Goal: Task Accomplishment & Management: Use online tool/utility

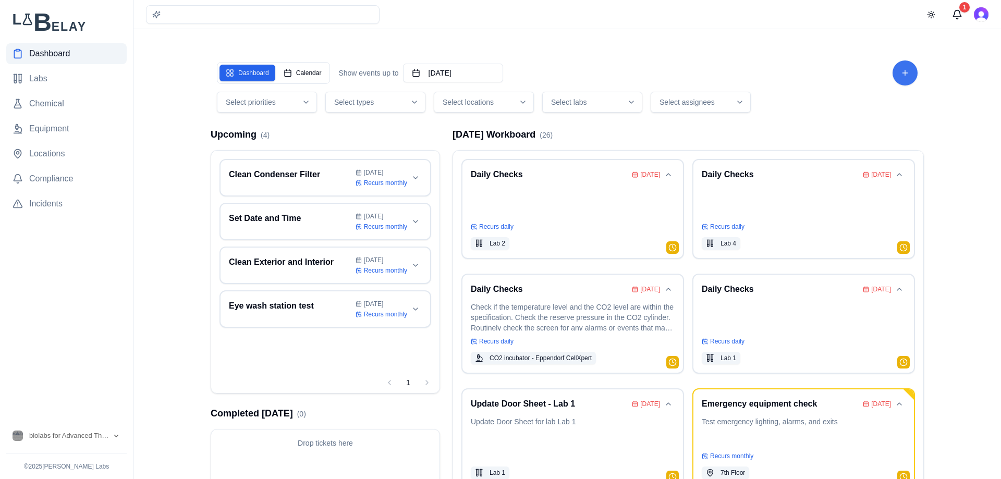
click at [897, 72] on html "Dashboard Labs Chemical Equipment Locations Compliance Incidents biolabs for Ad…" at bounding box center [500, 280] width 1001 height 560
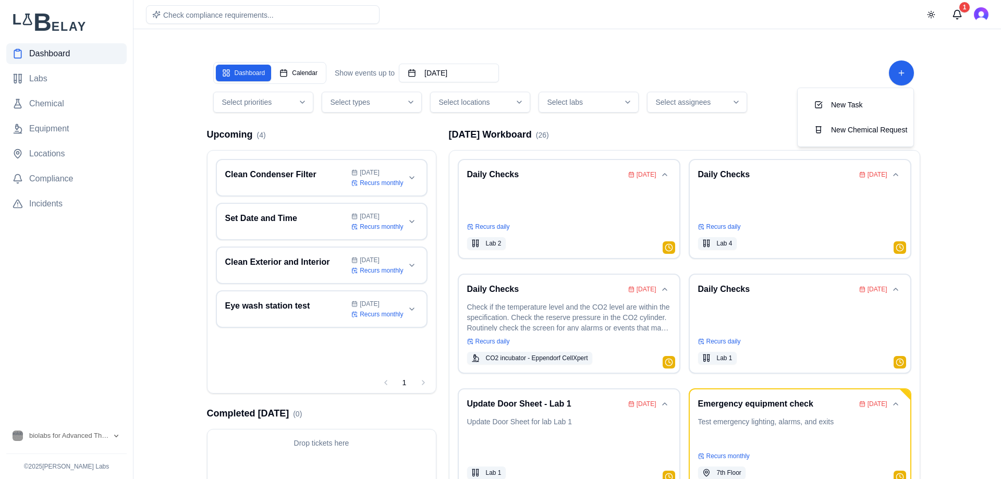
click at [817, 52] on html "Dashboard Labs Chemical Equipment Locations Compliance Incidents biolabs for Ad…" at bounding box center [500, 280] width 1001 height 560
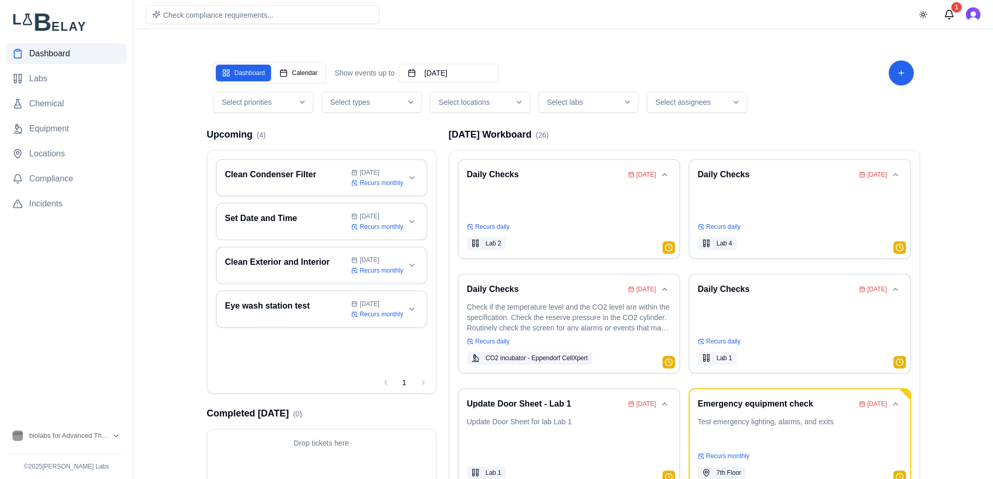
click at [170, 135] on main "Dashboard Calendar Show events up to [DATE] Select priorities Select types Sele…" at bounding box center [563, 280] width 860 height 560
click at [970, 11] on img "Open user button" at bounding box center [973, 14] width 15 height 15
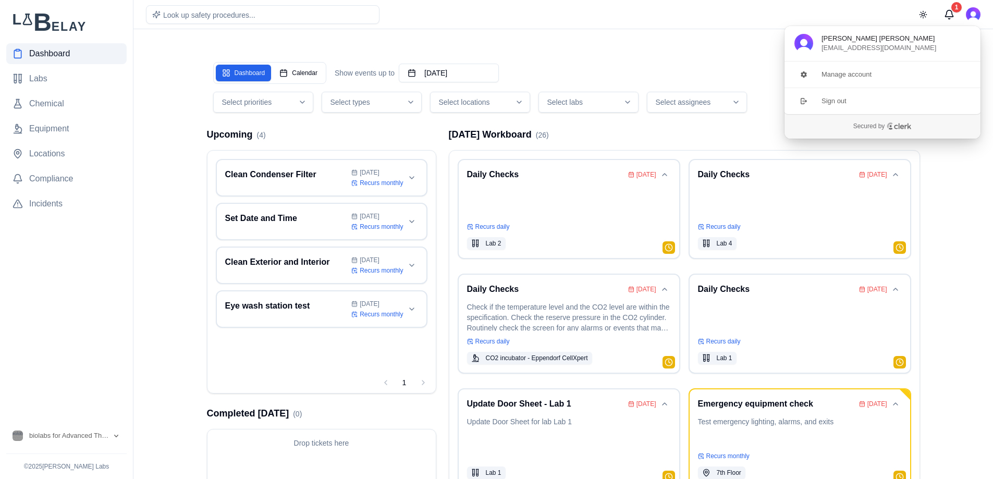
click at [675, 48] on div "Dashboard Calendar Show events up to [DATE] Select priorities Select types Sele…" at bounding box center [564, 297] width 730 height 510
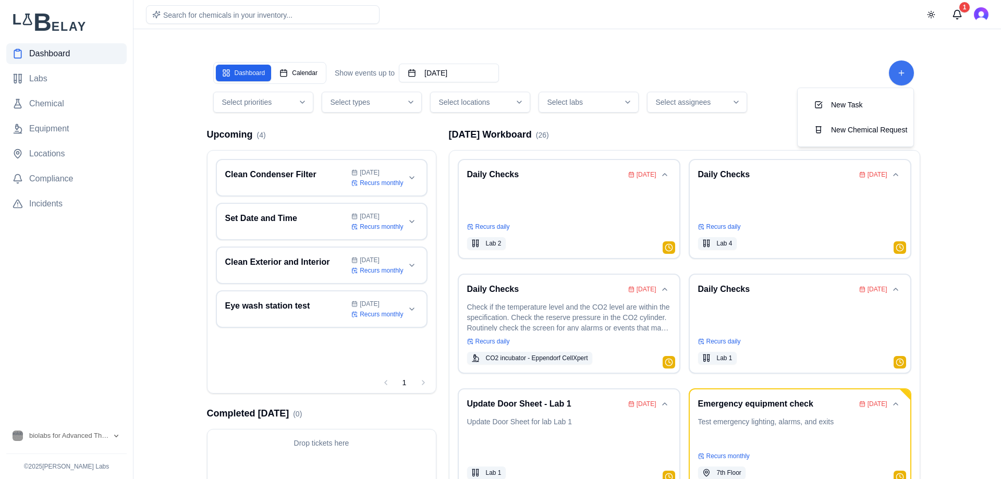
click at [902, 74] on html "Dashboard Labs Chemical Equipment Locations Compliance Incidents biolabs for Ad…" at bounding box center [500, 280] width 1001 height 560
click at [863, 107] on button "New Task" at bounding box center [855, 104] width 99 height 19
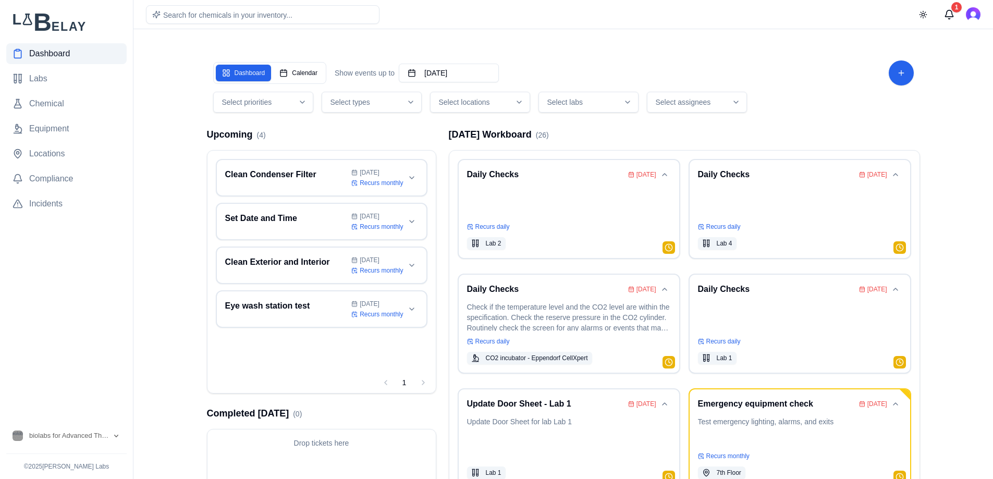
click at [953, 94] on main "Dashboard Calendar Show events up to [DATE] Select priorities Select types Sele…" at bounding box center [563, 280] width 860 height 560
click at [904, 76] on html "Dashboard Labs Chemical Equipment Locations Compliance Incidents biolabs for Ad…" at bounding box center [496, 280] width 993 height 560
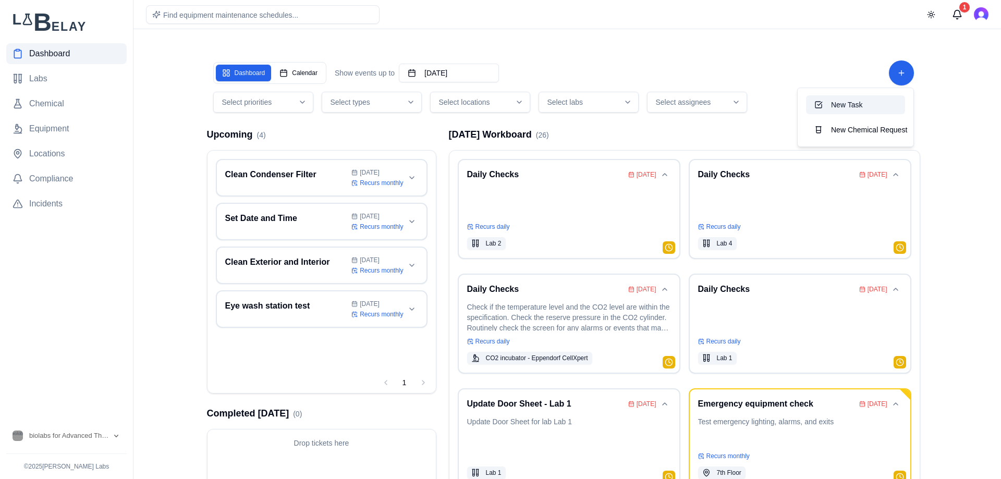
click at [848, 103] on button "New Task" at bounding box center [855, 104] width 99 height 19
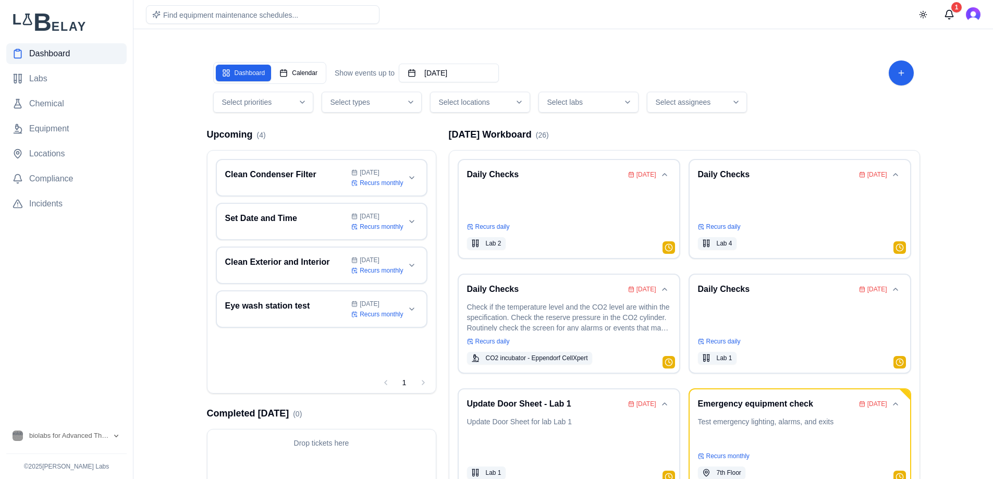
click at [939, 106] on main "Dashboard Calendar Show events up to [DATE] Select priorities Select types Sele…" at bounding box center [563, 280] width 860 height 560
click at [949, 15] on button "1" at bounding box center [949, 14] width 21 height 21
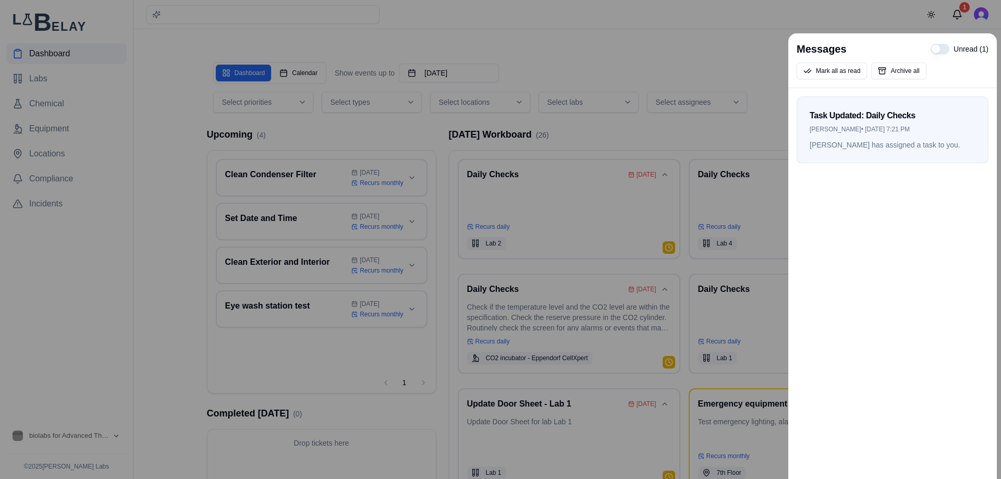
click at [741, 68] on div at bounding box center [500, 239] width 1001 height 479
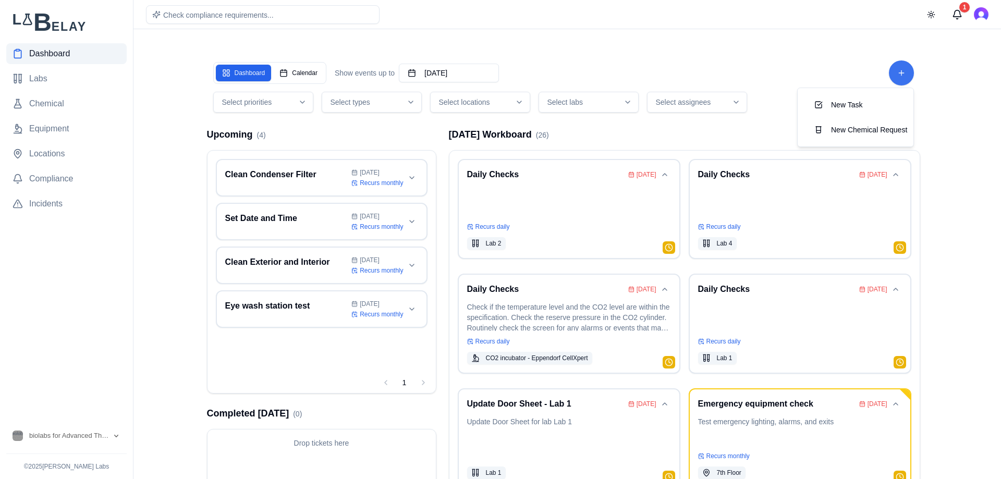
click at [898, 75] on html "Dashboard Labs Chemical Equipment Locations Compliance Incidents biolabs for Ad…" at bounding box center [500, 280] width 1001 height 560
click at [849, 104] on button "New Task" at bounding box center [855, 104] width 99 height 19
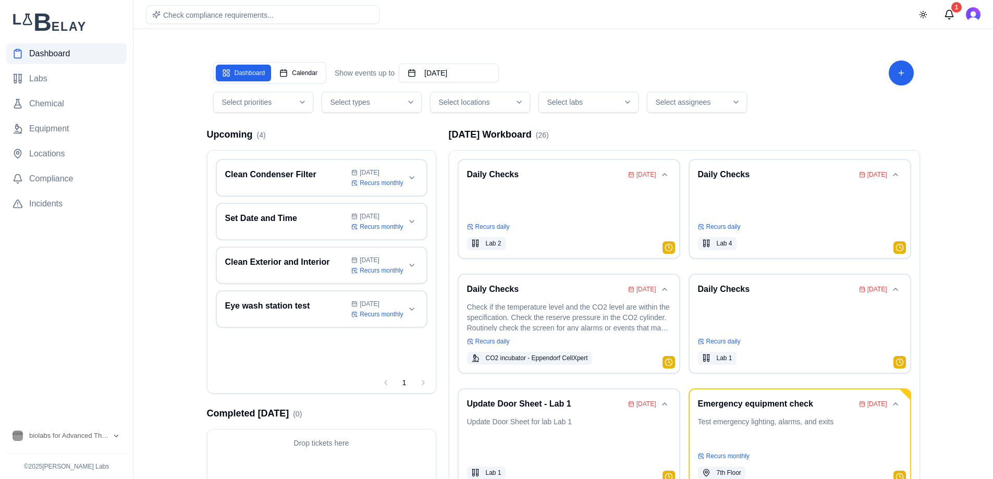
click at [169, 260] on main "Dashboard Calendar Show events up to [DATE] Select priorities Select types Sele…" at bounding box center [563, 280] width 860 height 560
click at [74, 125] on link "Equipment" at bounding box center [66, 128] width 120 height 21
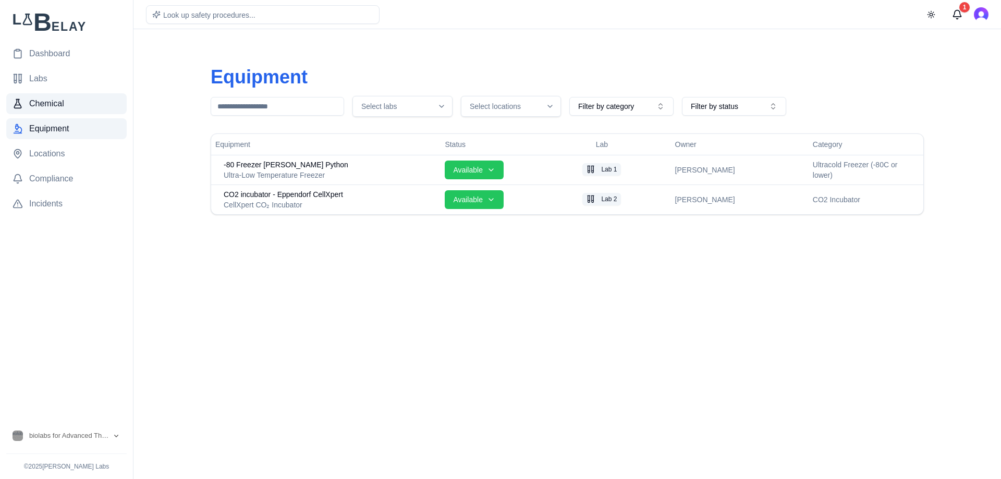
click at [41, 108] on span "Chemical" at bounding box center [46, 103] width 35 height 13
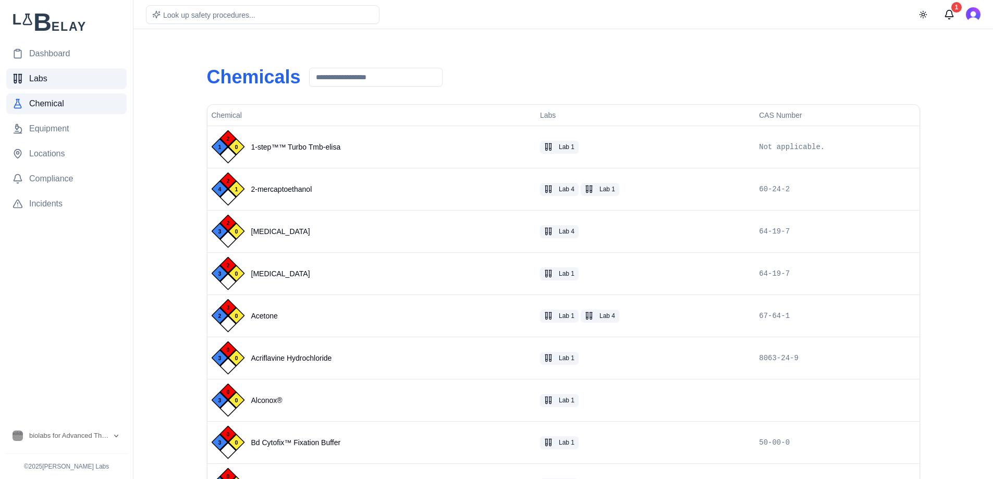
click at [71, 80] on link "Labs" at bounding box center [66, 78] width 120 height 21
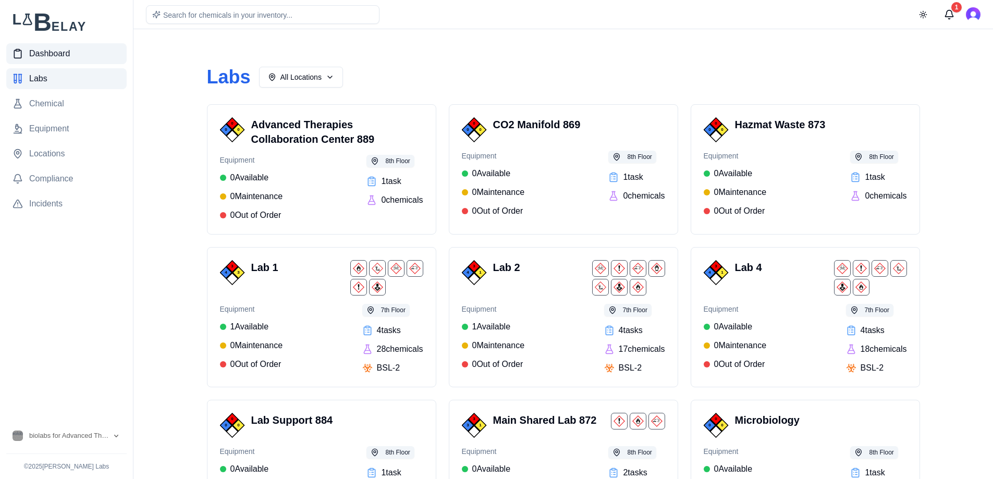
click at [88, 60] on link "Dashboard" at bounding box center [66, 53] width 120 height 21
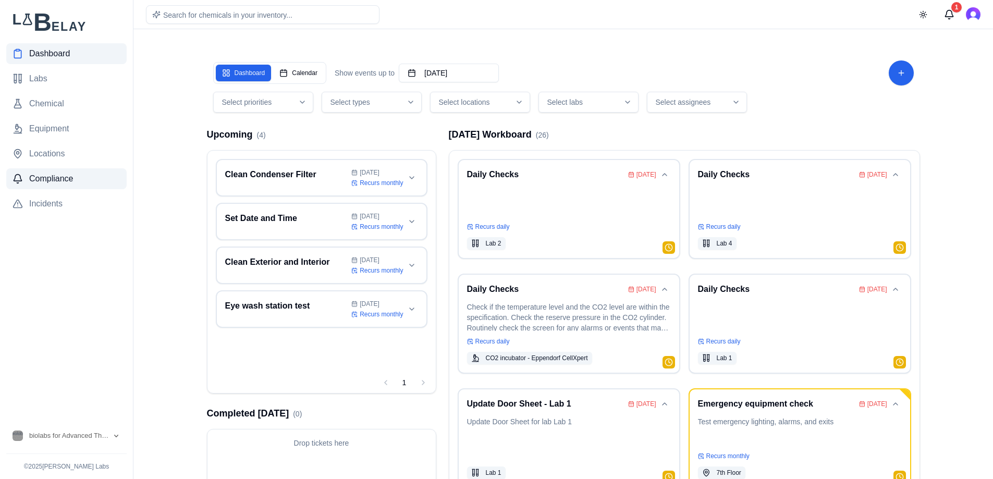
click at [34, 188] on link "Compliance" at bounding box center [66, 178] width 120 height 21
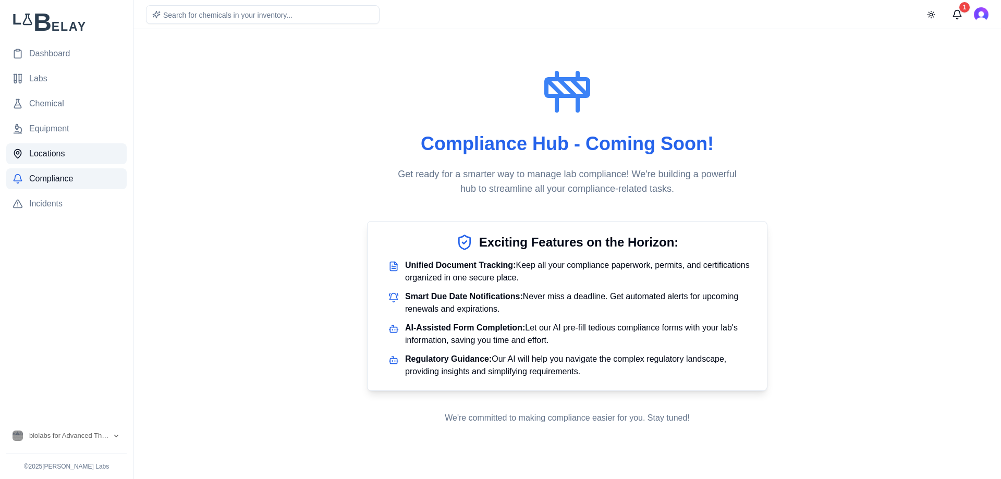
click at [52, 155] on span "Locations" at bounding box center [47, 154] width 36 height 13
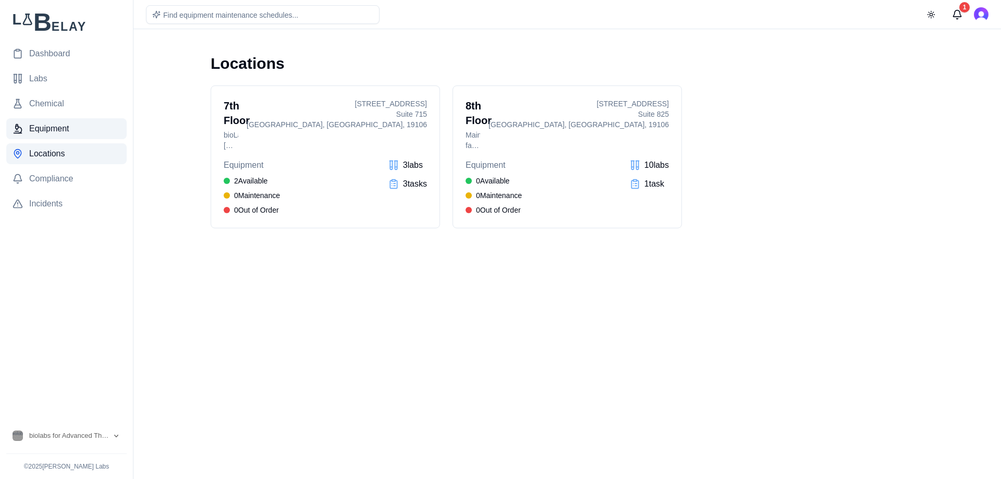
click at [70, 132] on link "Equipment" at bounding box center [66, 128] width 120 height 21
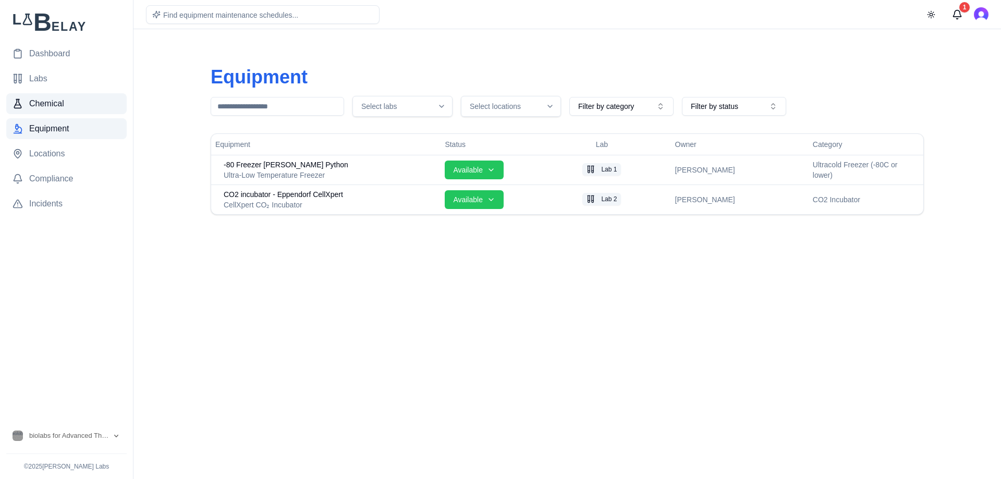
click at [72, 109] on link "Chemical" at bounding box center [66, 103] width 120 height 21
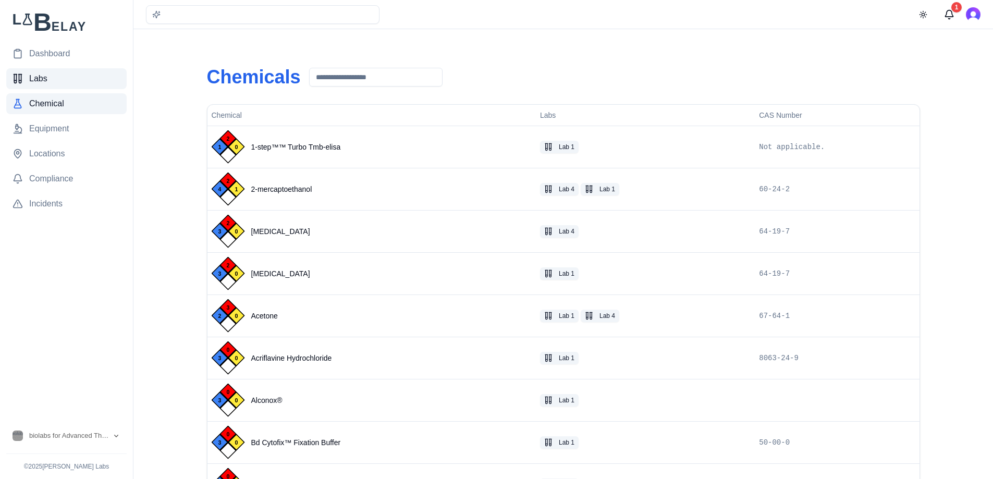
click at [67, 85] on link "Labs" at bounding box center [66, 78] width 120 height 21
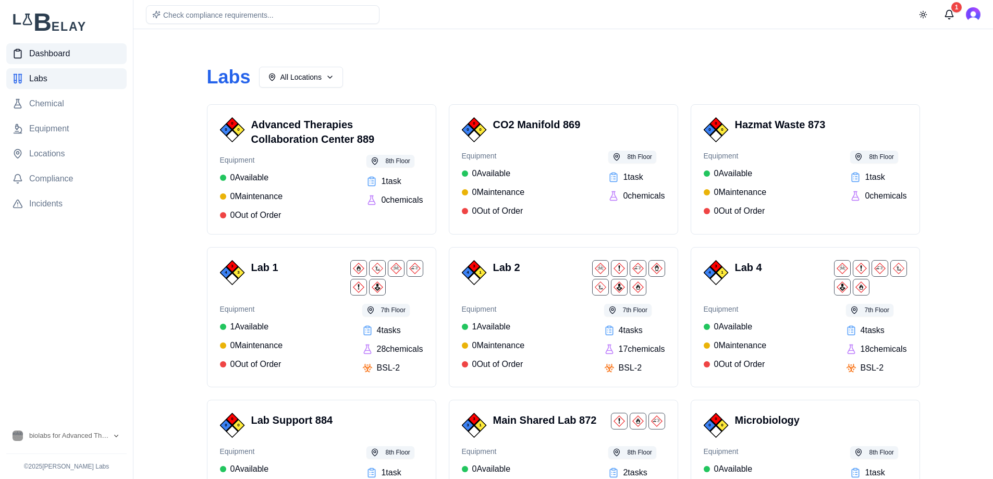
click at [78, 56] on link "Dashboard" at bounding box center [66, 53] width 120 height 21
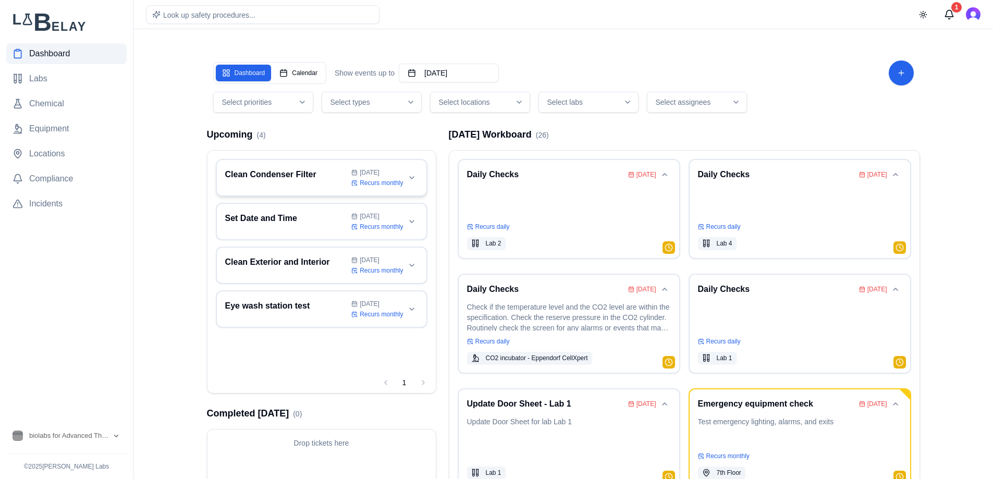
click at [273, 170] on h3 "Clean Condenser Filter" at bounding box center [286, 174] width 123 height 13
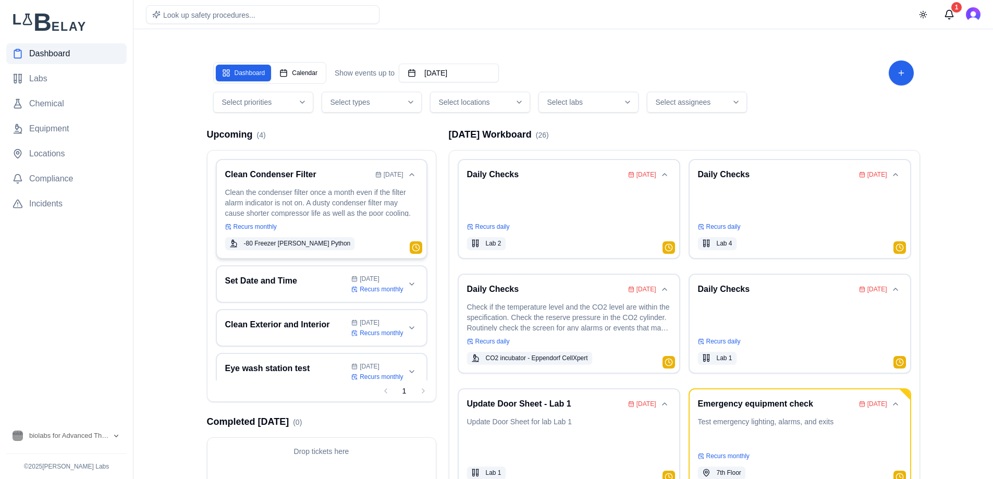
click at [379, 249] on div "-80 Freezer [PERSON_NAME] Python" at bounding box center [321, 243] width 193 height 13
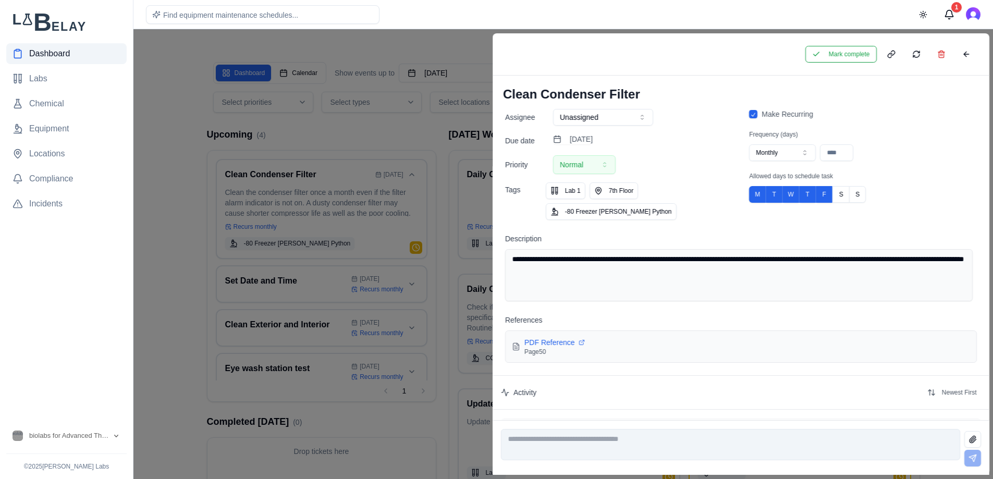
click at [418, 47] on div at bounding box center [496, 254] width 993 height 450
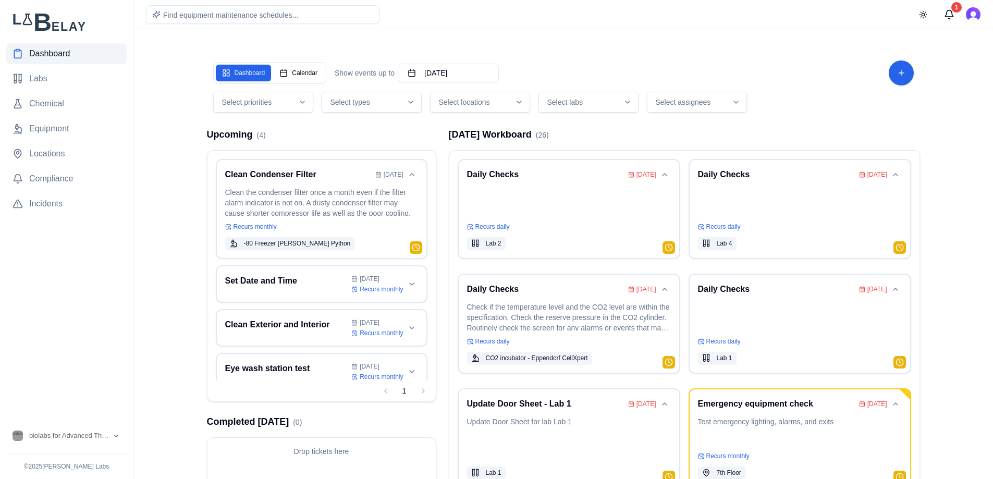
click at [713, 104] on div "Select assignees" at bounding box center [697, 102] width 95 height 10
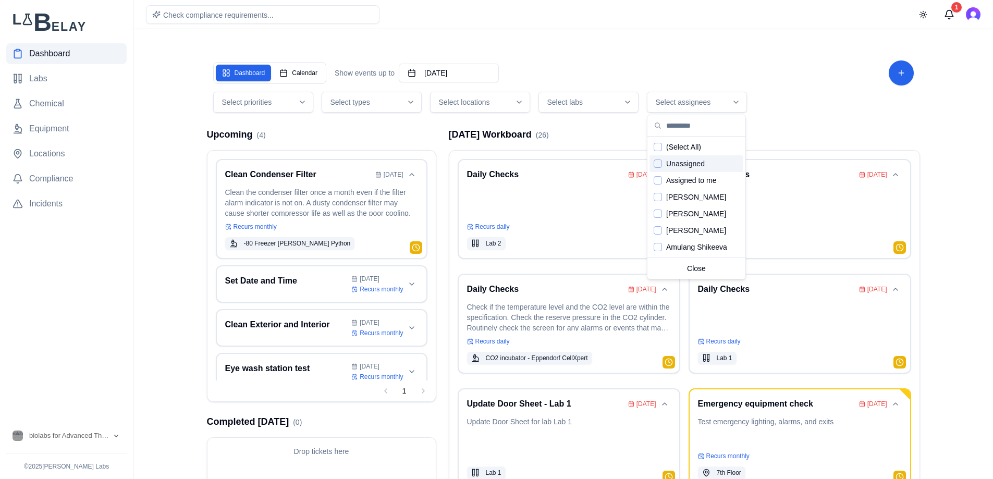
click at [816, 107] on div "Select priorities Select types Select locations Select labs Select assignees" at bounding box center [563, 102] width 701 height 21
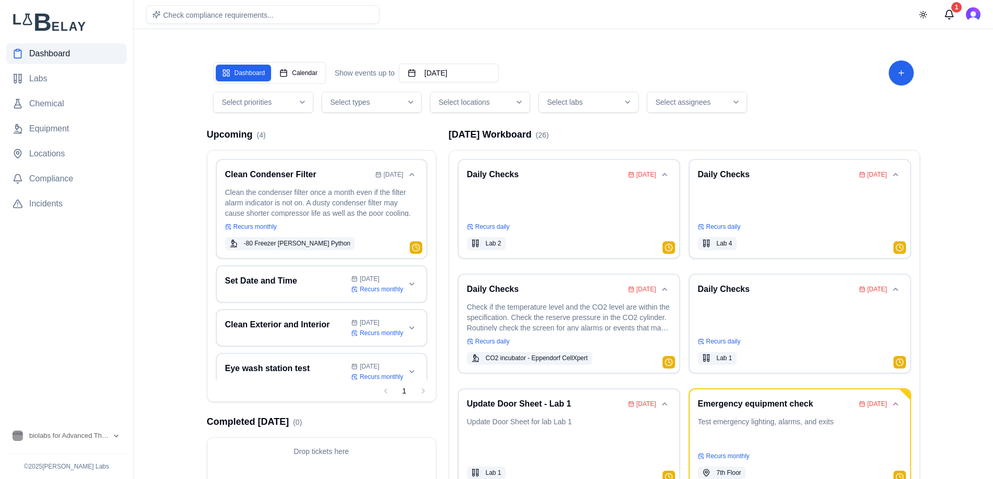
click at [408, 103] on icon "button" at bounding box center [411, 102] width 8 height 8
click at [479, 102] on span "Select locations" at bounding box center [464, 102] width 51 height 10
click at [789, 105] on div "Select priorities Select types Select locations Select labs Select assignees" at bounding box center [563, 102] width 701 height 21
click at [952, 8] on div "1" at bounding box center [956, 7] width 10 height 10
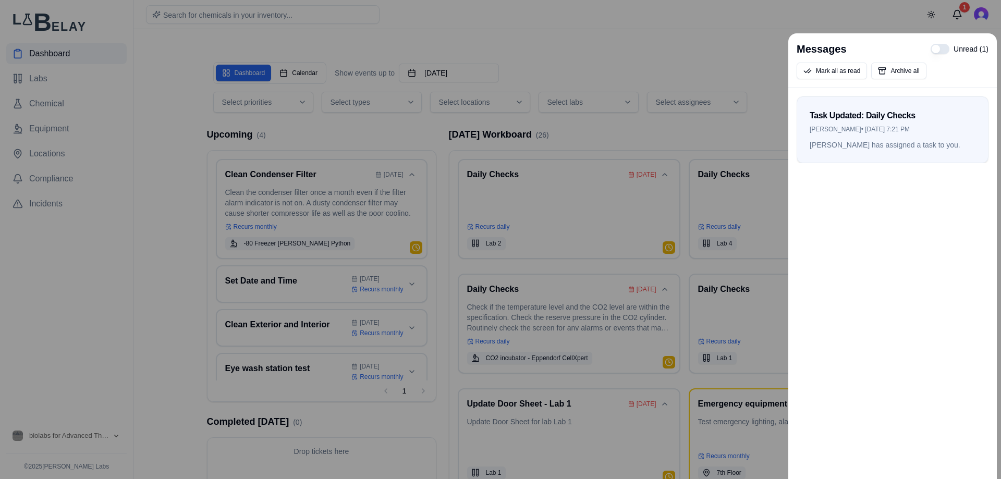
click at [859, 24] on div at bounding box center [500, 239] width 1001 height 479
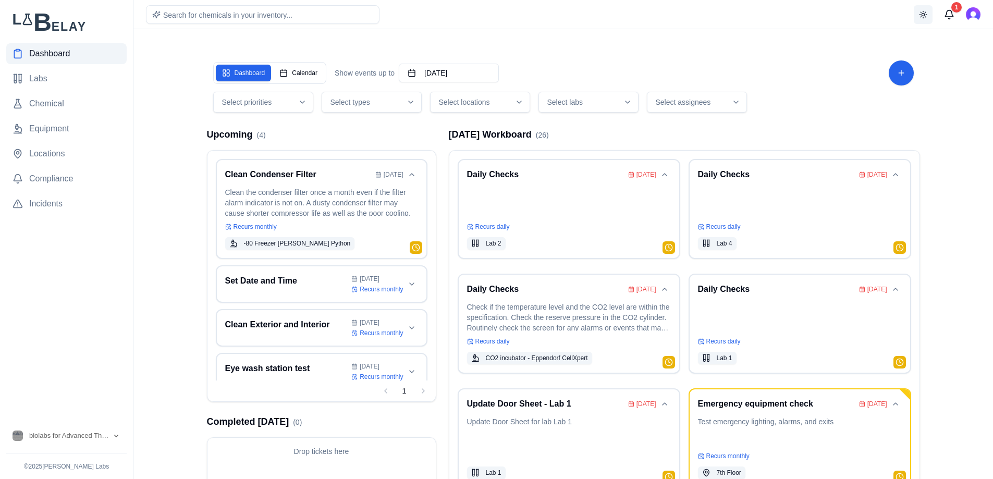
click at [932, 17] on button "Toggle theme" at bounding box center [923, 14] width 19 height 19
click at [788, 66] on div "Dashboard Calendar Show events up to [DATE]" at bounding box center [563, 72] width 701 height 25
